Goal: Transaction & Acquisition: Purchase product/service

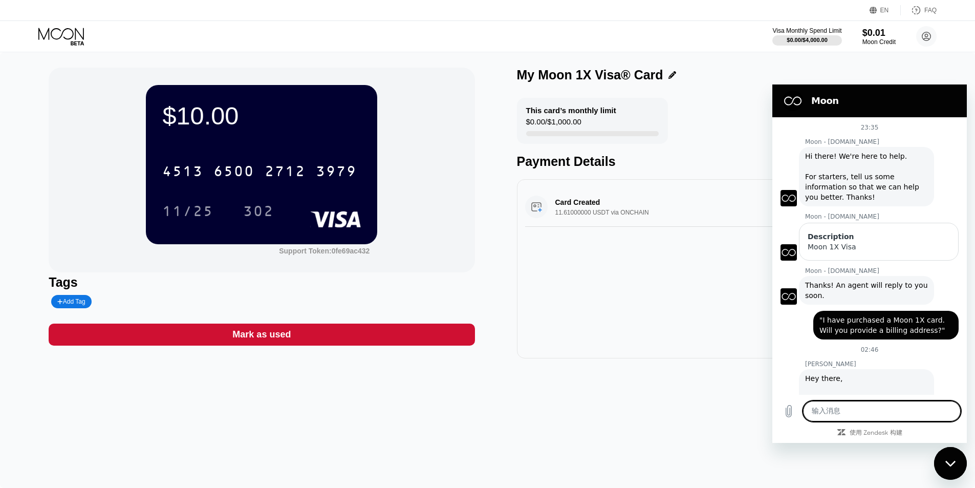
scroll to position [66, 0]
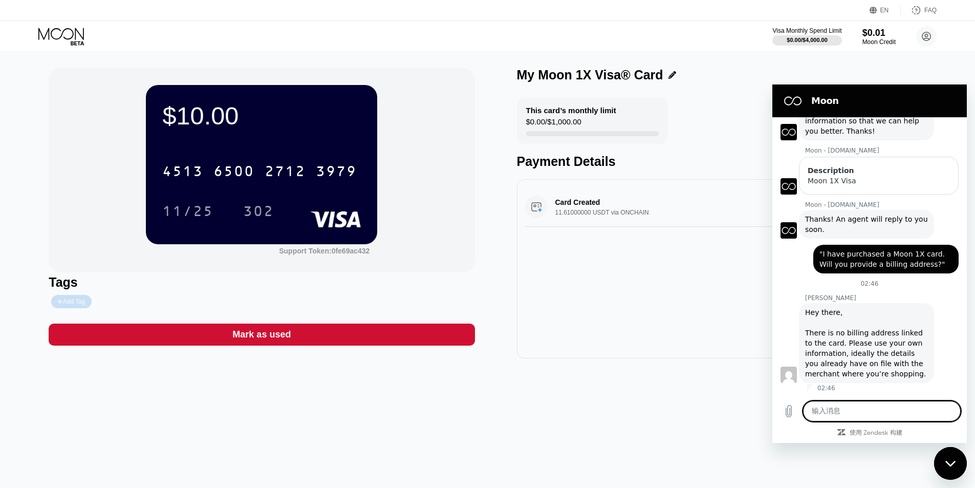
click at [74, 304] on div "Add Tag" at bounding box center [71, 301] width 28 height 7
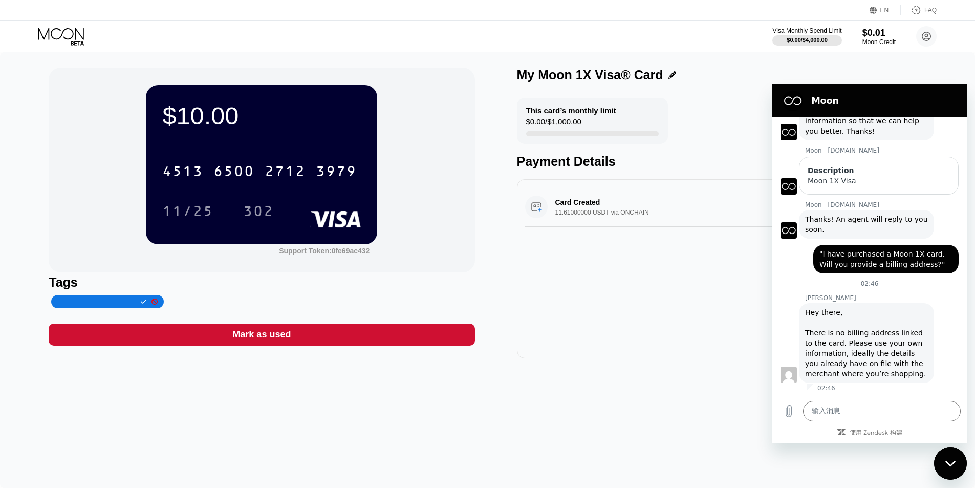
click at [432, 416] on div "$10.00 4513 6500 2712 3979 11/25 302 Support Token: 0fe69ac432 Tags Mark as use…" at bounding box center [487, 269] width 975 height 435
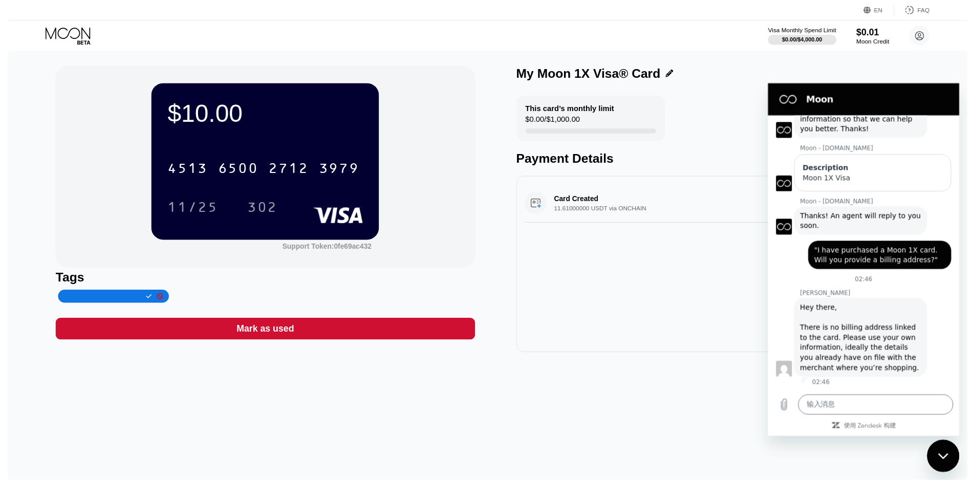
scroll to position [0, 0]
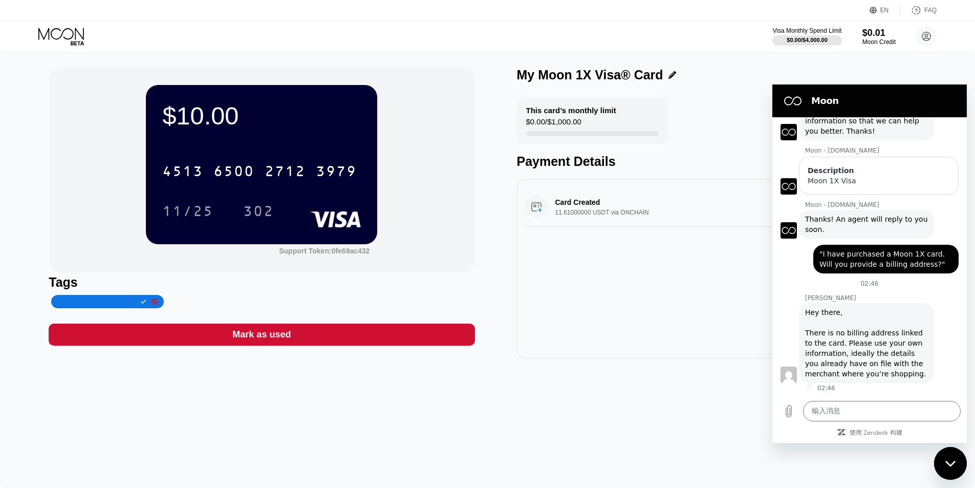
click at [458, 41] on div "Visa Monthly Spend Limit $0.00 / $4,000.00 $0.01 Moon Credit emilyjohnson638@pr…" at bounding box center [487, 36] width 975 height 31
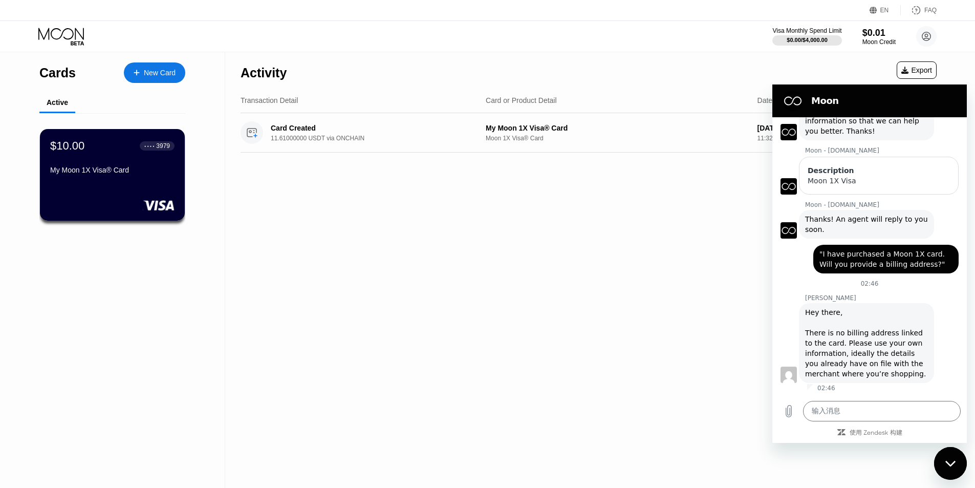
click at [156, 75] on div "New Card" at bounding box center [160, 73] width 32 height 9
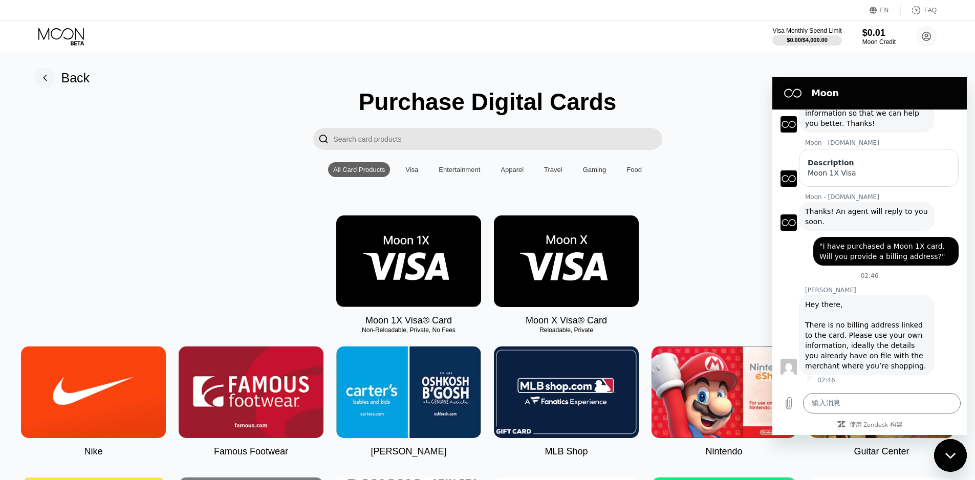
click at [438, 293] on img at bounding box center [408, 261] width 145 height 92
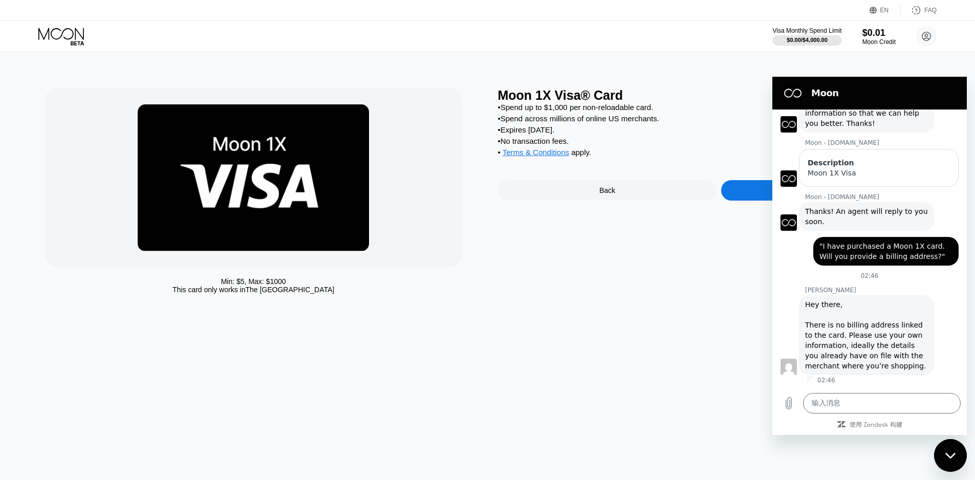
click at [958, 461] on div "关闭消息传送窗口" at bounding box center [950, 455] width 31 height 31
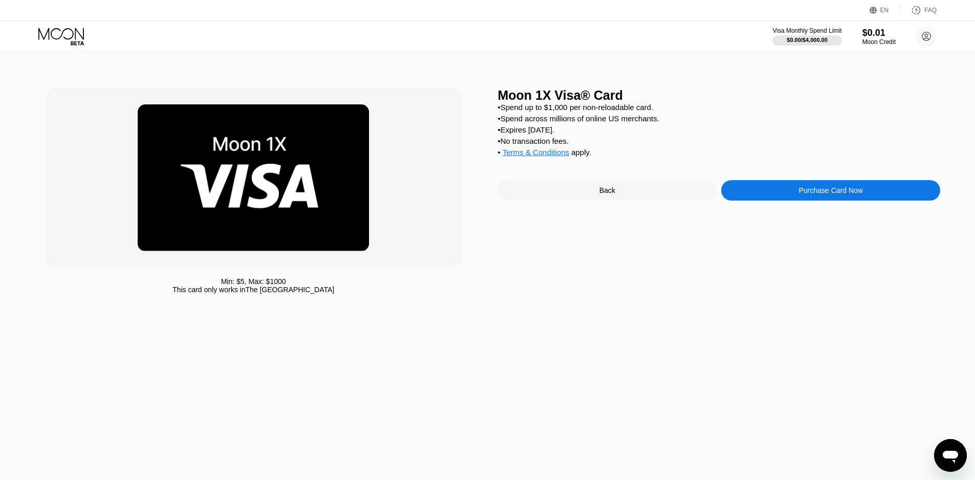
click at [865, 201] on div "Purchase Card Now" at bounding box center [830, 190] width 219 height 20
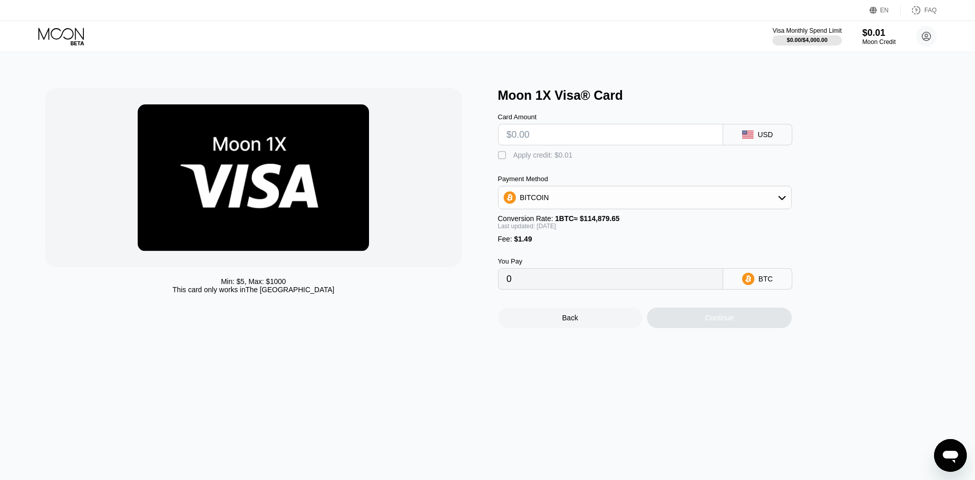
click at [550, 137] on input "text" at bounding box center [610, 134] width 208 height 20
type input "$55"
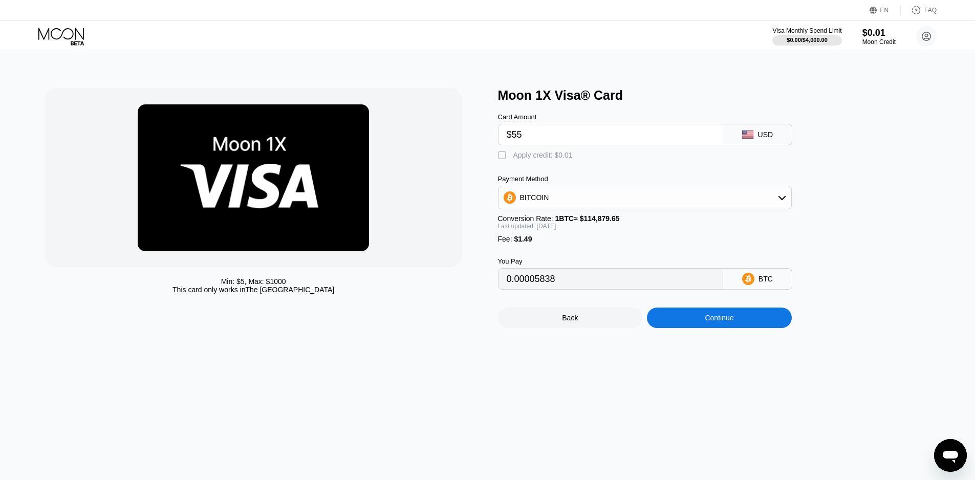
type input "0.00050811"
click at [636, 205] on div "BITCOIN" at bounding box center [644, 197] width 293 height 20
click at [578, 252] on div "USDT on TRON" at bounding box center [650, 248] width 265 height 8
type input "57.06"
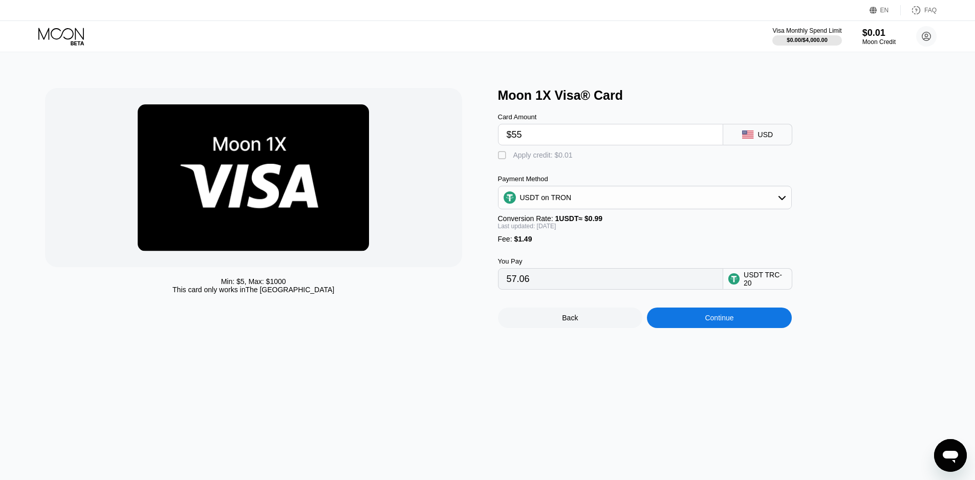
click at [723, 322] on div "Continue" at bounding box center [718, 318] width 29 height 8
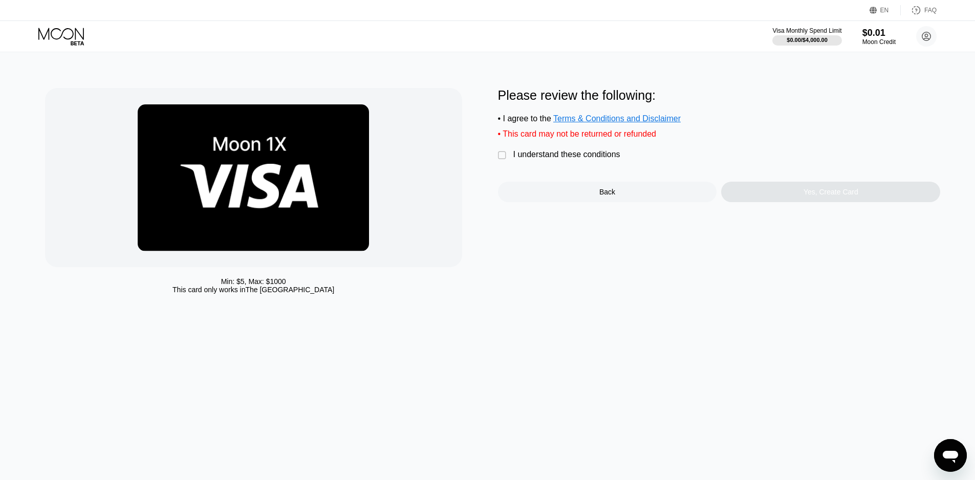
click at [499, 161] on div "" at bounding box center [503, 155] width 10 height 10
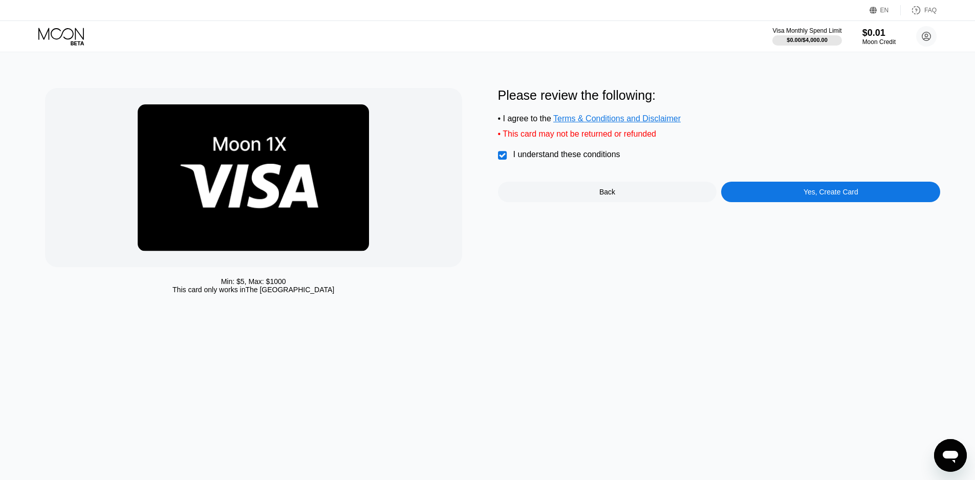
click at [783, 202] on div "Yes, Create Card" at bounding box center [830, 192] width 219 height 20
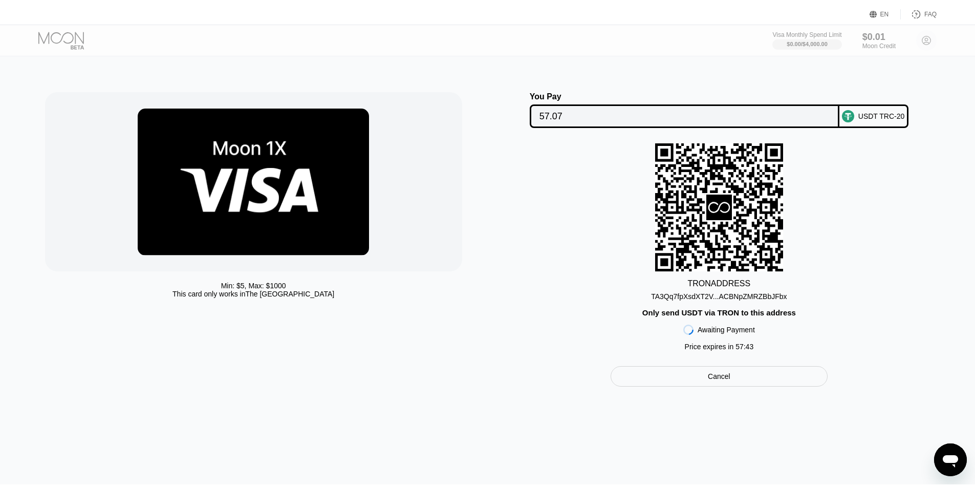
scroll to position [66, 0]
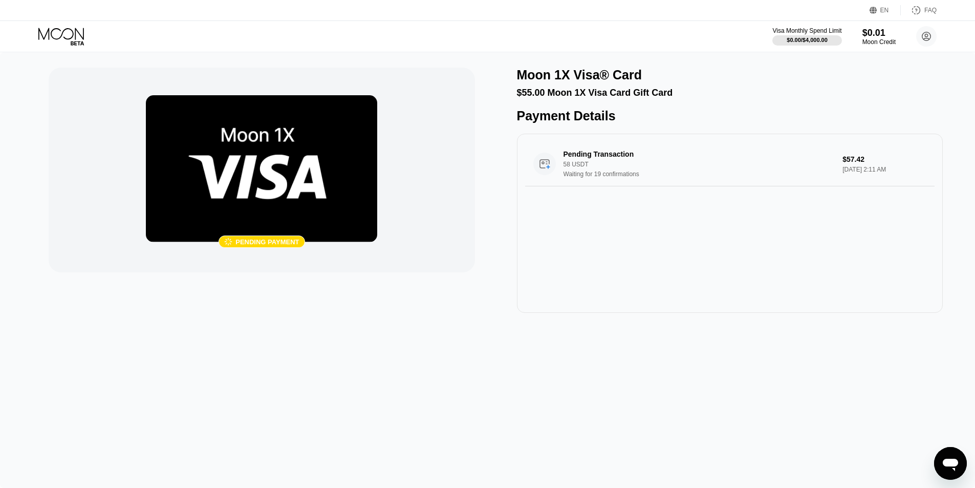
click at [646, 379] on div " Pending payment Moon 1X Visa® Card $55.00 Moon 1X Visa Card Gift Card Payment…" at bounding box center [487, 269] width 975 height 435
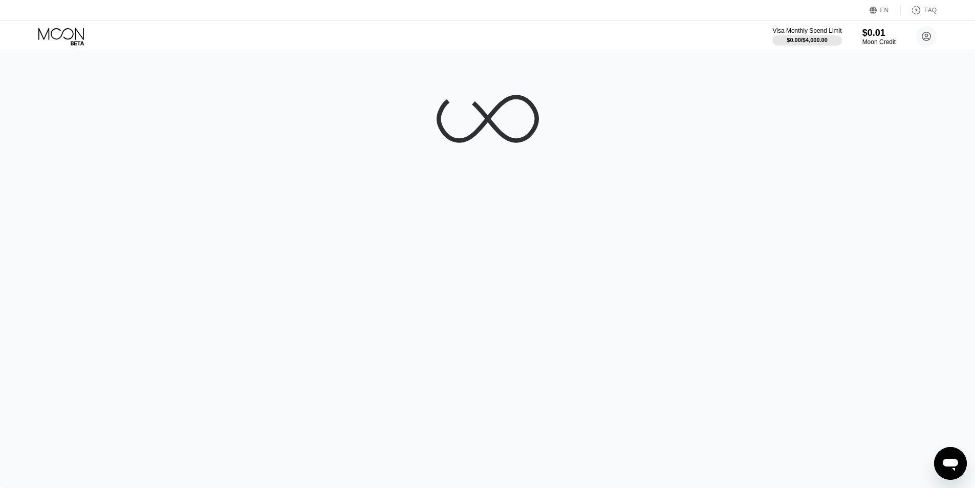
scroll to position [66, 0]
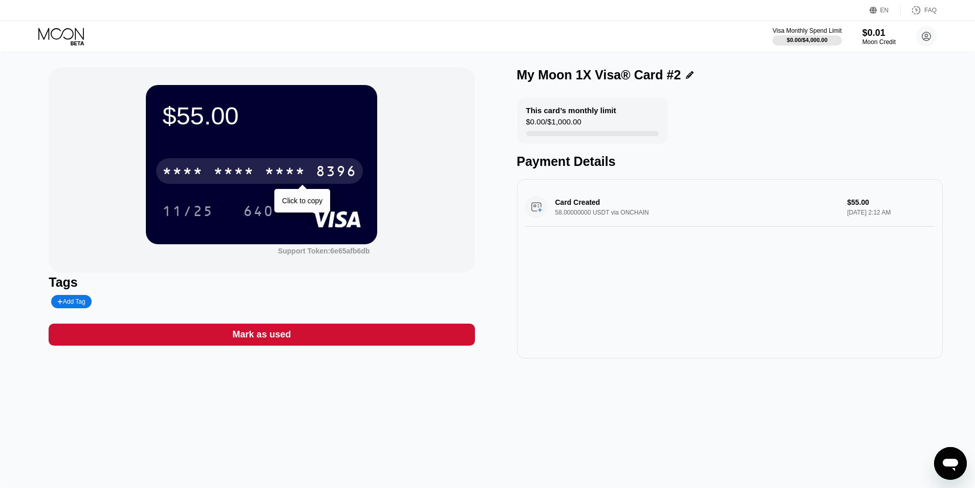
click at [274, 175] on div "* * * *" at bounding box center [285, 172] width 41 height 16
drag, startPoint x: 175, startPoint y: 169, endPoint x: 266, endPoint y: 140, distance: 95.1
click at [266, 140] on div "$55.00 4513 6500 2138 8396 Click to copy 11/25 640" at bounding box center [261, 164] width 231 height 159
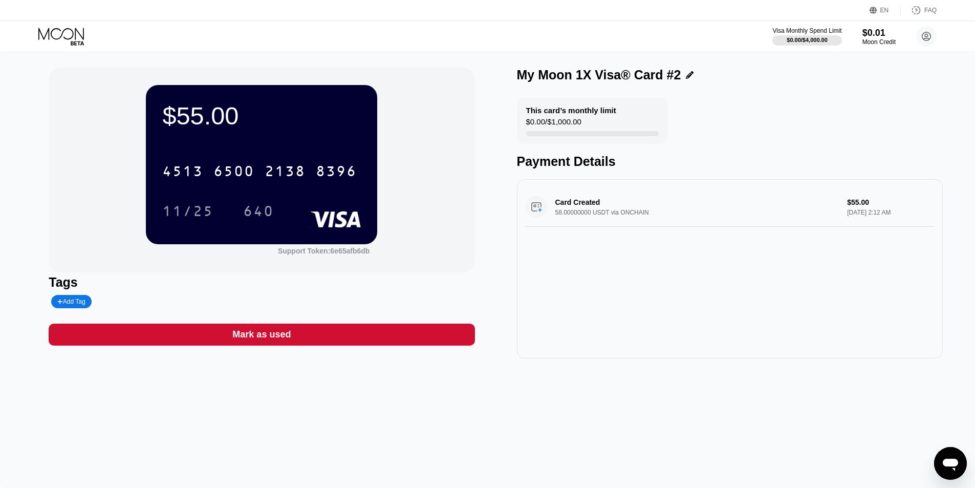
click at [271, 340] on div "Mark as used" at bounding box center [261, 334] width 58 height 12
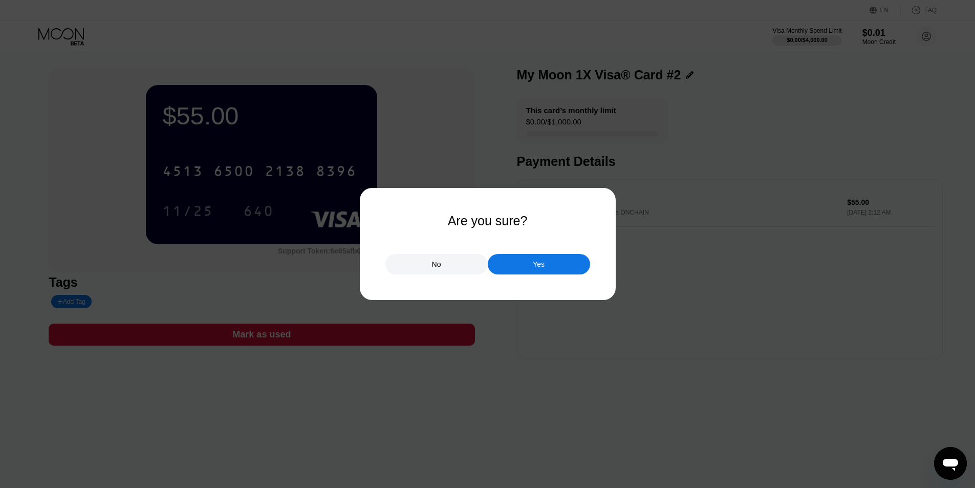
click at [542, 266] on div "Yes" at bounding box center [539, 263] width 12 height 9
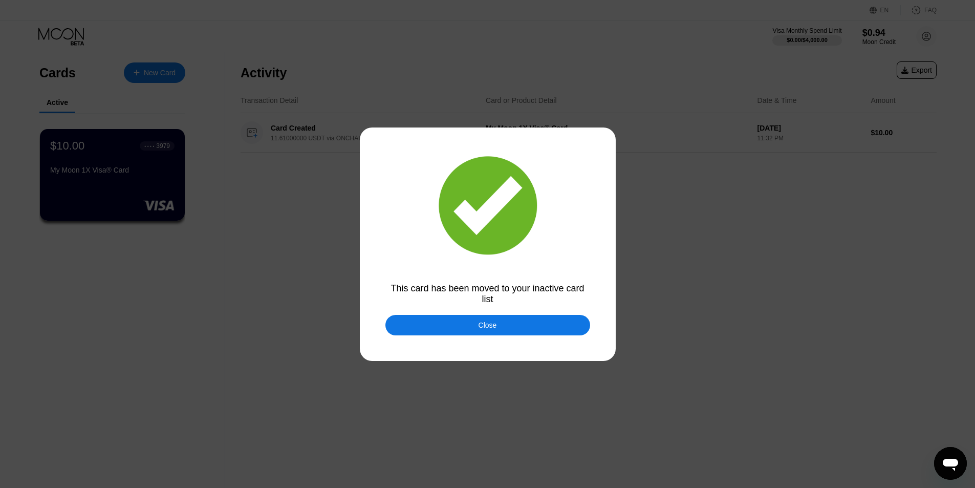
click at [491, 327] on div "Close" at bounding box center [487, 325] width 18 height 8
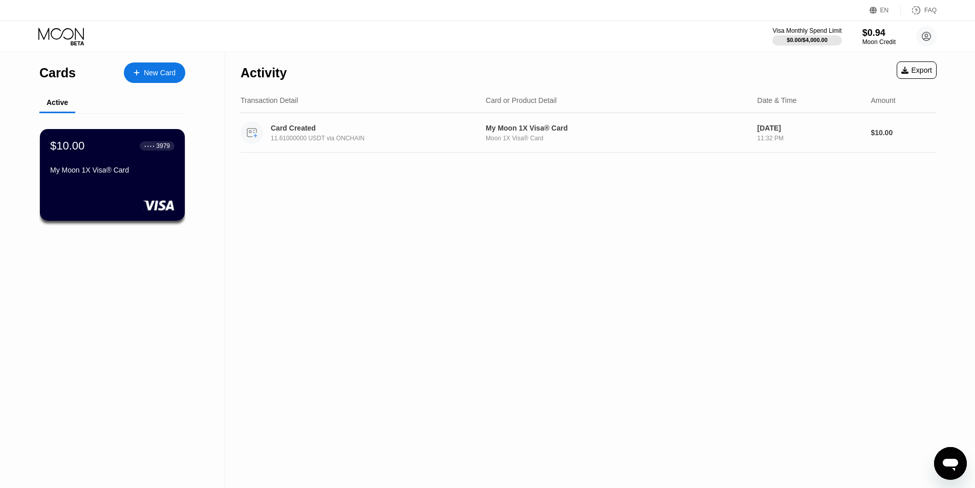
click at [408, 138] on div "11.61000000 USDT via ONCHAIN" at bounding box center [377, 138] width 213 height 7
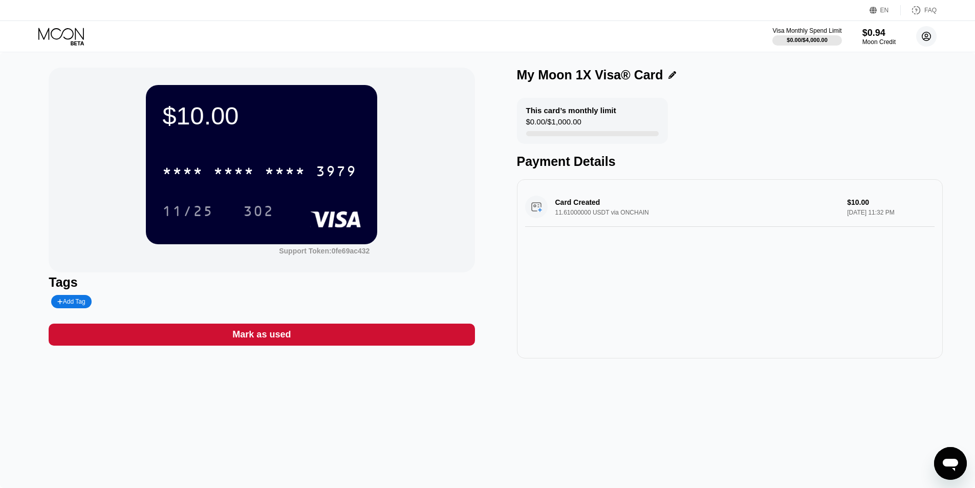
click at [924, 38] on icon at bounding box center [926, 36] width 20 height 20
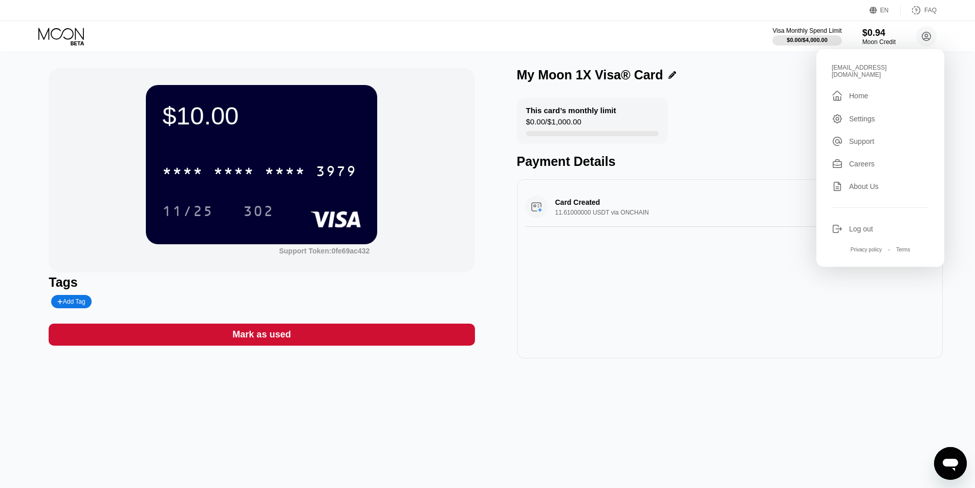
click at [871, 160] on div "Careers" at bounding box center [862, 164] width 26 height 8
click at [601, 39] on div "Visa Monthly Spend Limit $0.00 / $4,000.00 $0.94 Moon Credit emilyjohnson638@pr…" at bounding box center [487, 36] width 975 height 31
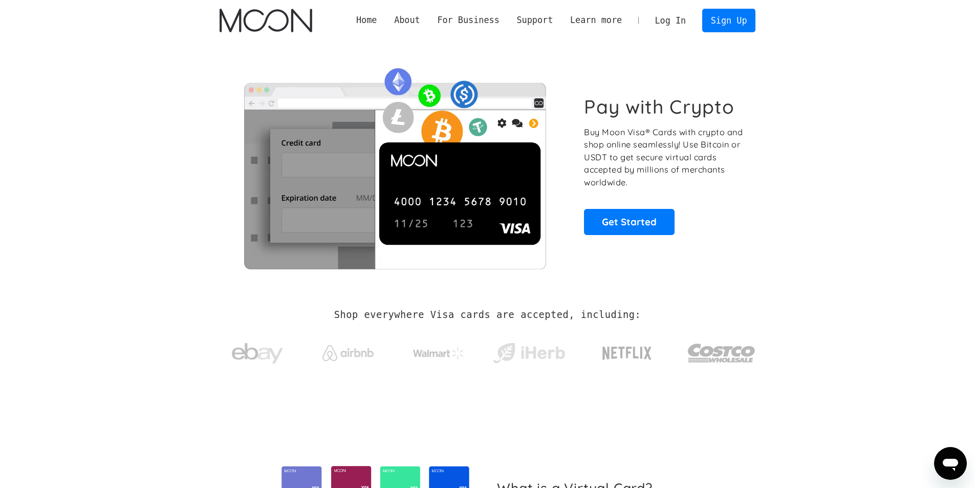
click at [681, 25] on link "Log In" at bounding box center [670, 20] width 48 height 23
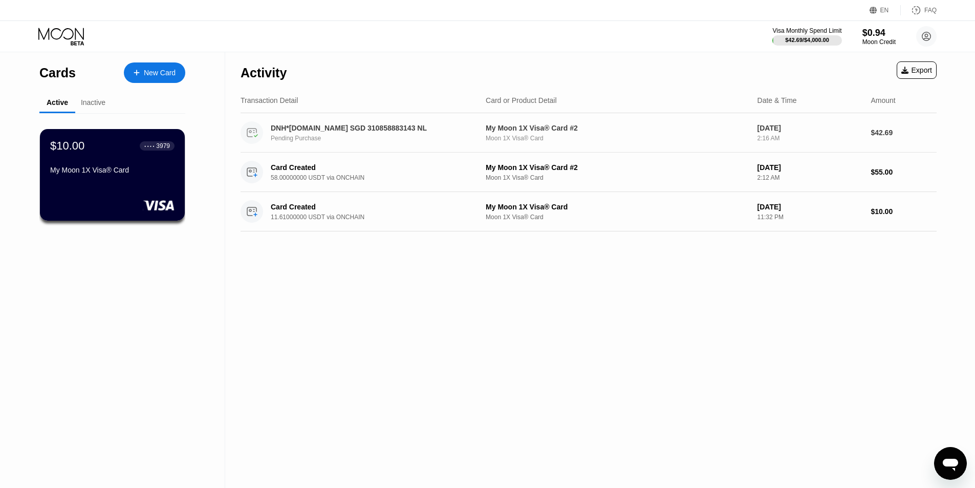
click at [611, 138] on div "Moon 1X Visa® Card" at bounding box center [617, 138] width 263 height 7
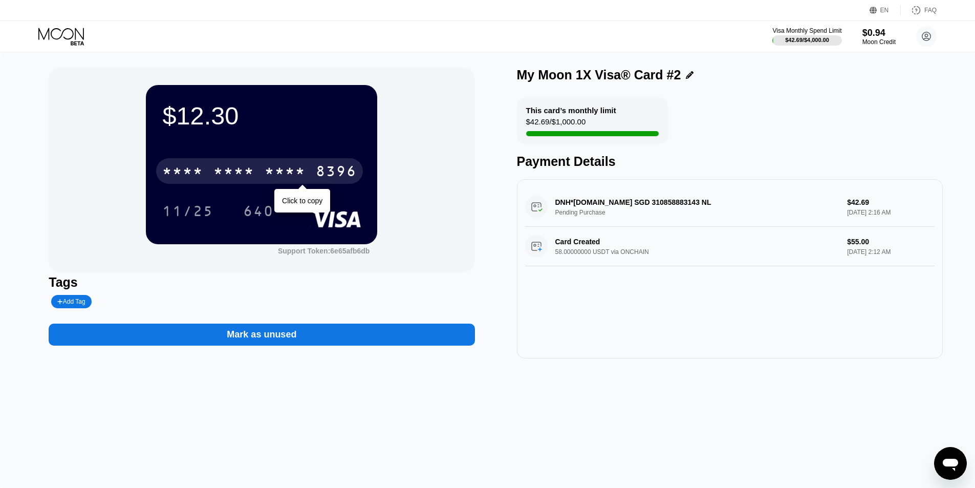
click at [266, 173] on div "* * * *" at bounding box center [285, 172] width 41 height 16
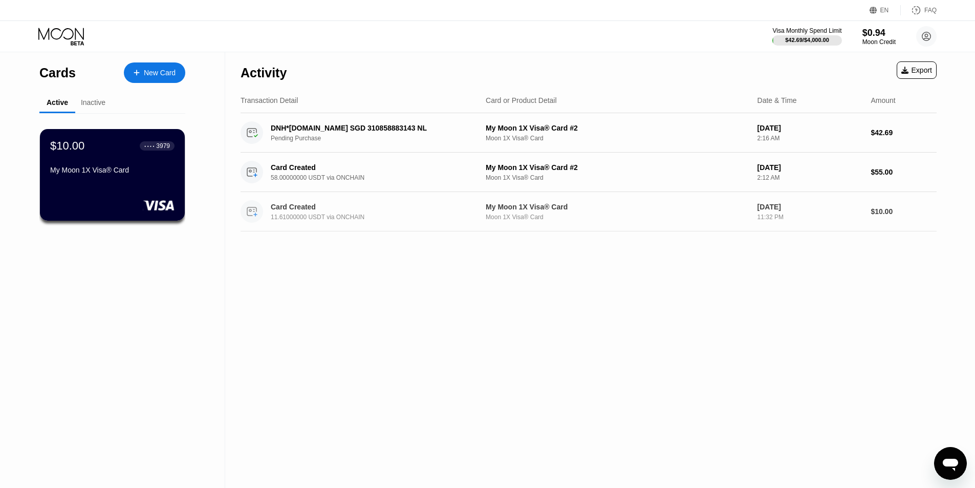
click at [364, 215] on div "11.61000000 USDT via ONCHAIN" at bounding box center [377, 216] width 213 height 7
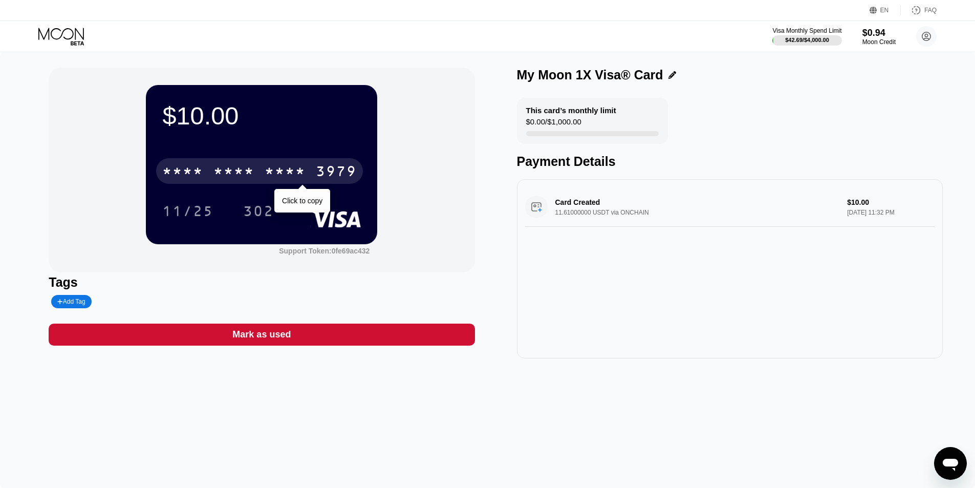
click at [298, 172] on div "* * * *" at bounding box center [285, 172] width 41 height 16
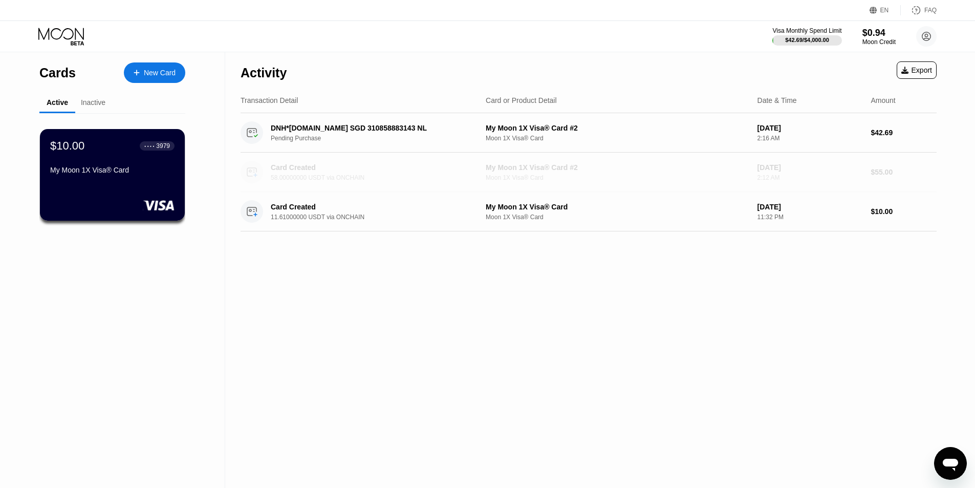
click at [387, 177] on div "58.00000000 USDT via ONCHAIN" at bounding box center [377, 177] width 213 height 7
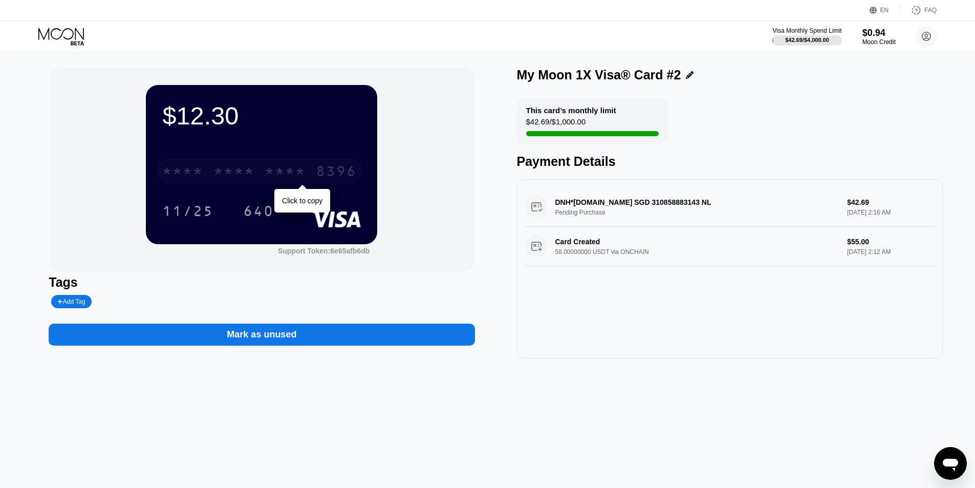
click at [260, 177] on div "* * * * * * * * * * * * 8396" at bounding box center [259, 171] width 207 height 26
